Goal: Navigation & Orientation: Go to known website

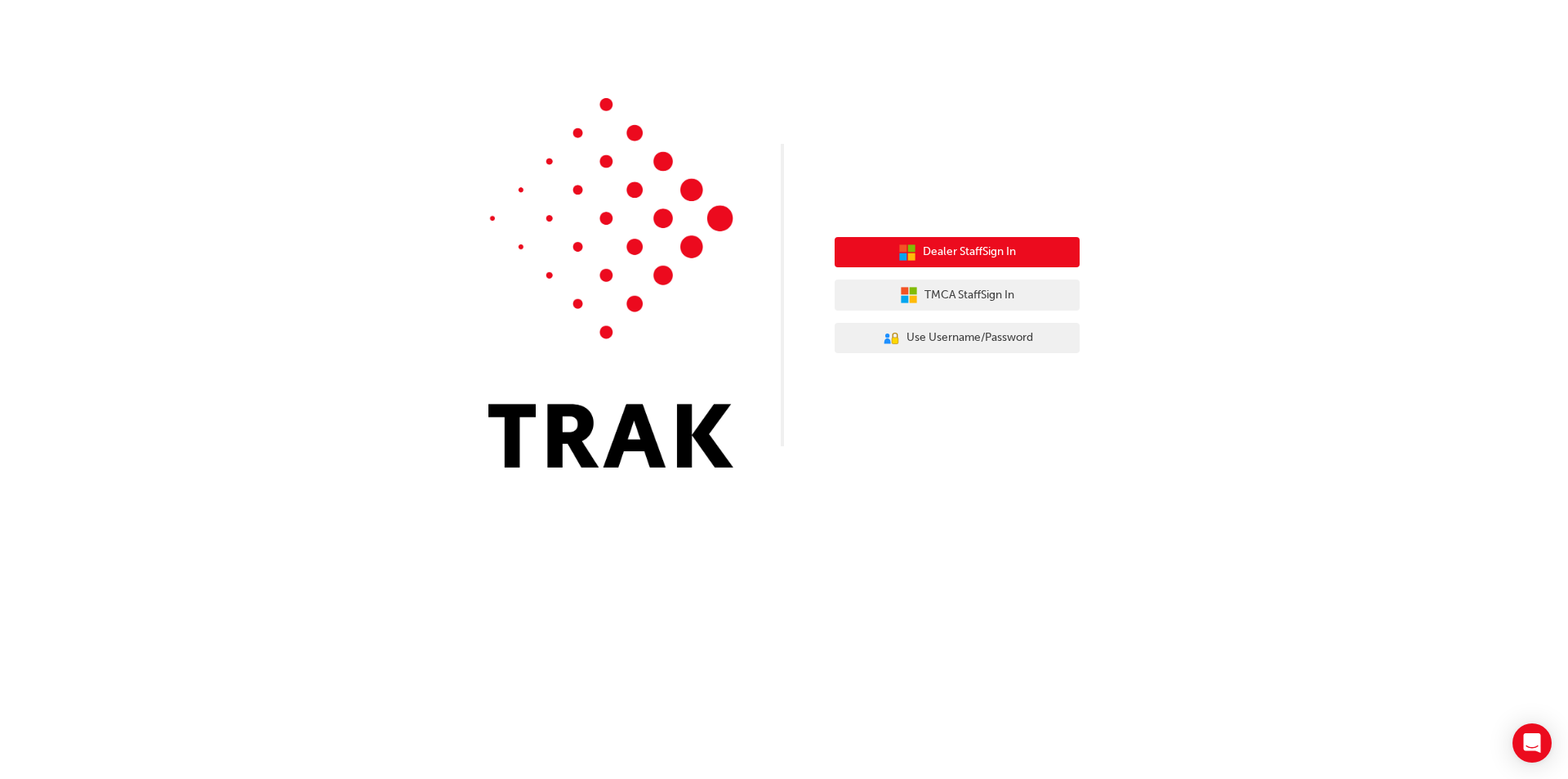
click at [963, 256] on span "Dealer Staff Sign In" at bounding box center [969, 252] width 93 height 19
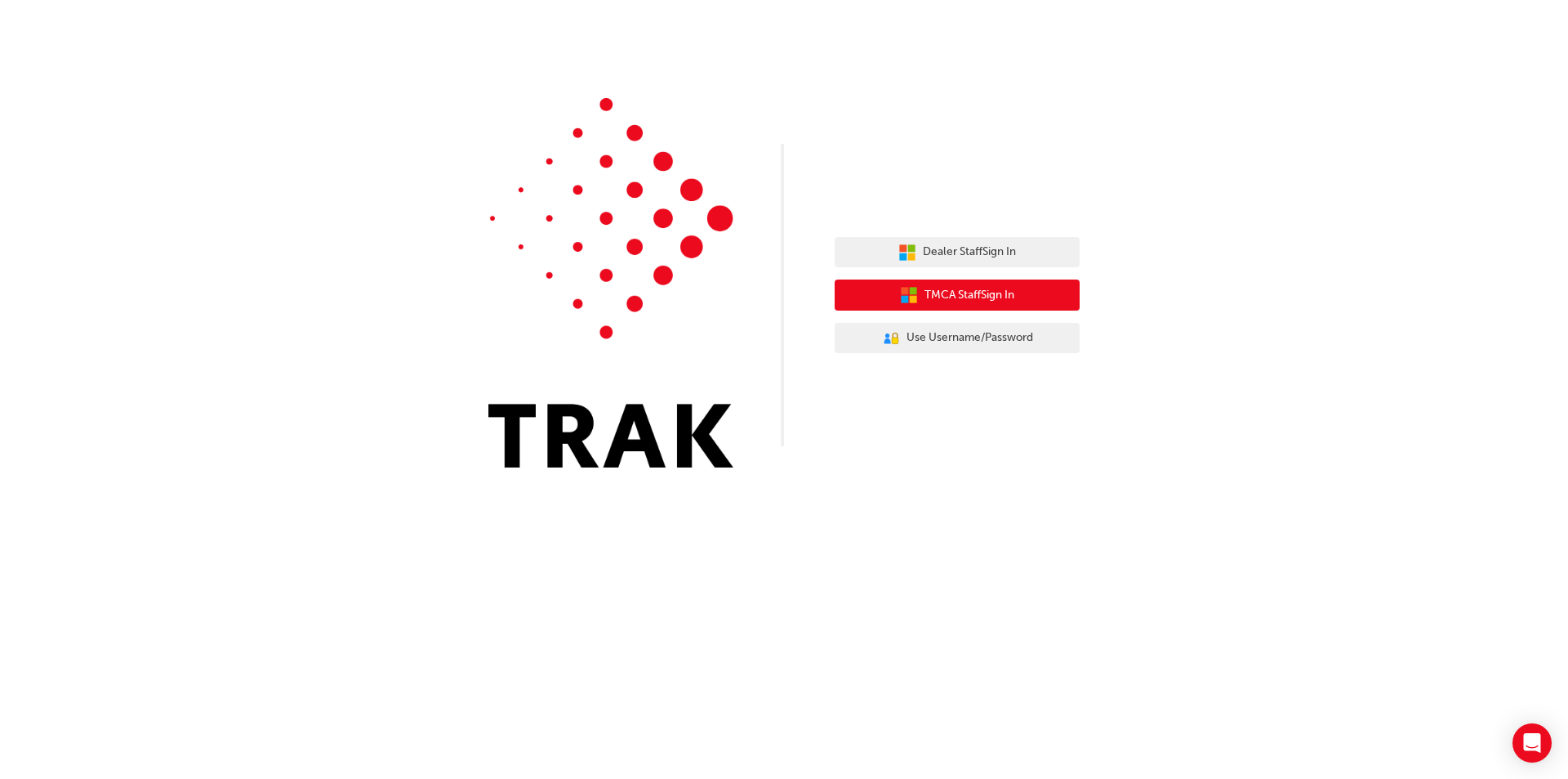
click at [940, 304] on span "TMCA Staff Sign In" at bounding box center [969, 295] width 90 height 19
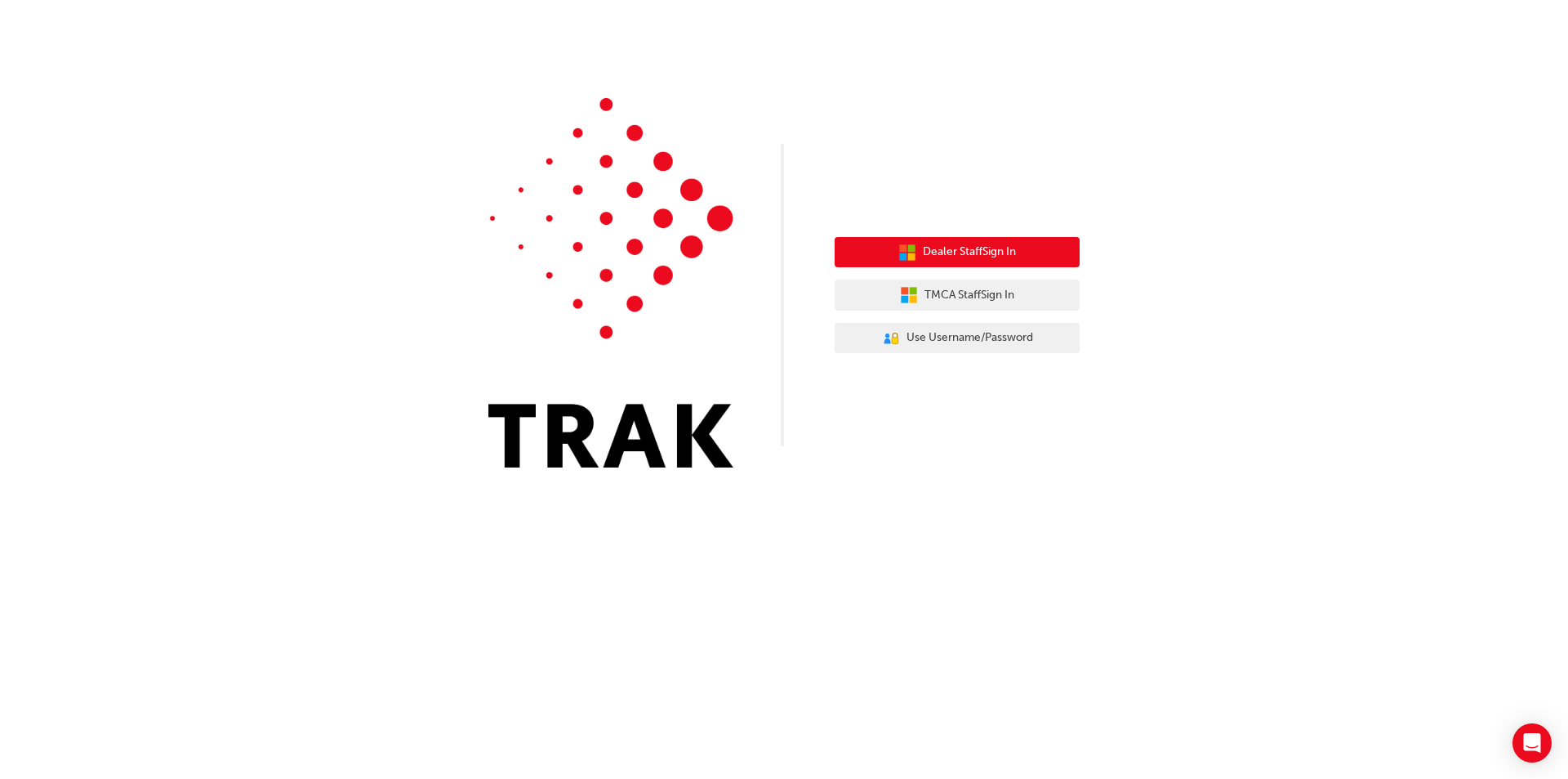
click at [937, 261] on button "Dealer Staff Sign In" at bounding box center [957, 252] width 245 height 31
